Goal: Obtain resource: Obtain resource

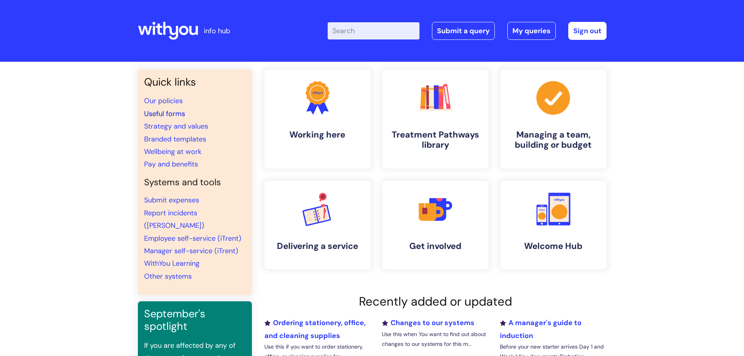
click at [159, 113] on link "Useful forms" at bounding box center [164, 113] width 41 height 9
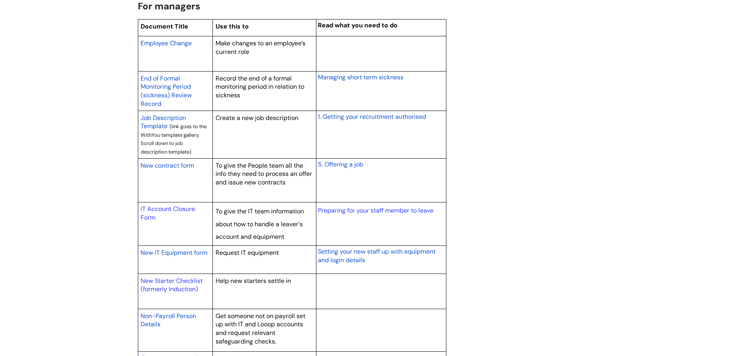
scroll to position [664, 0]
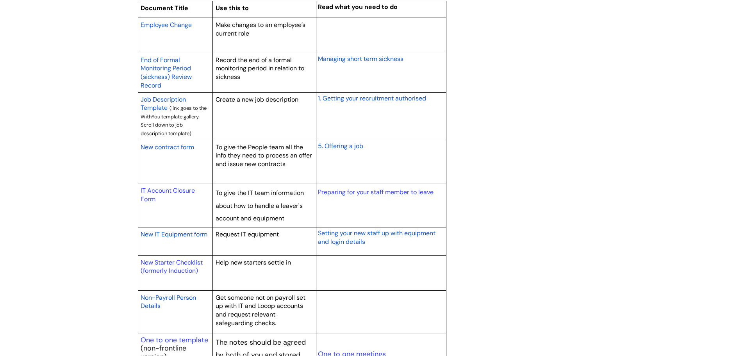
click at [167, 147] on span "New contract form" at bounding box center [168, 147] width 54 height 8
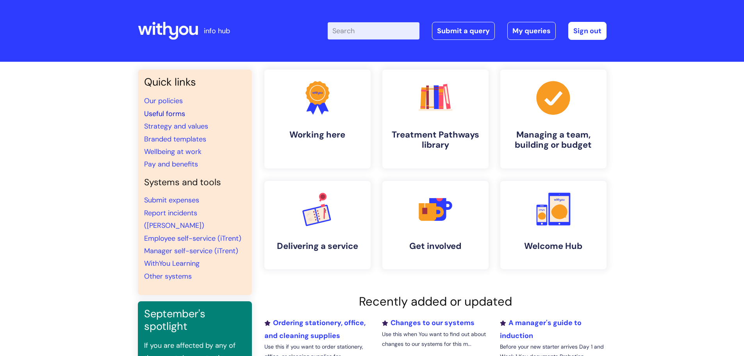
click at [165, 114] on link "Useful forms" at bounding box center [164, 113] width 41 height 9
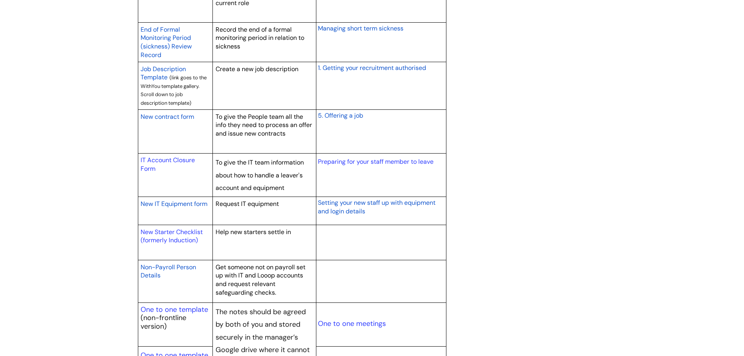
scroll to position [703, 0]
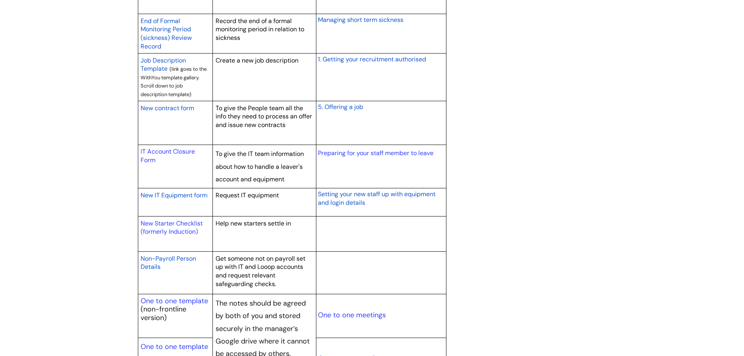
click at [180, 194] on span "New IT Equipment form" at bounding box center [174, 195] width 67 height 8
